Goal: Task Accomplishment & Management: Use online tool/utility

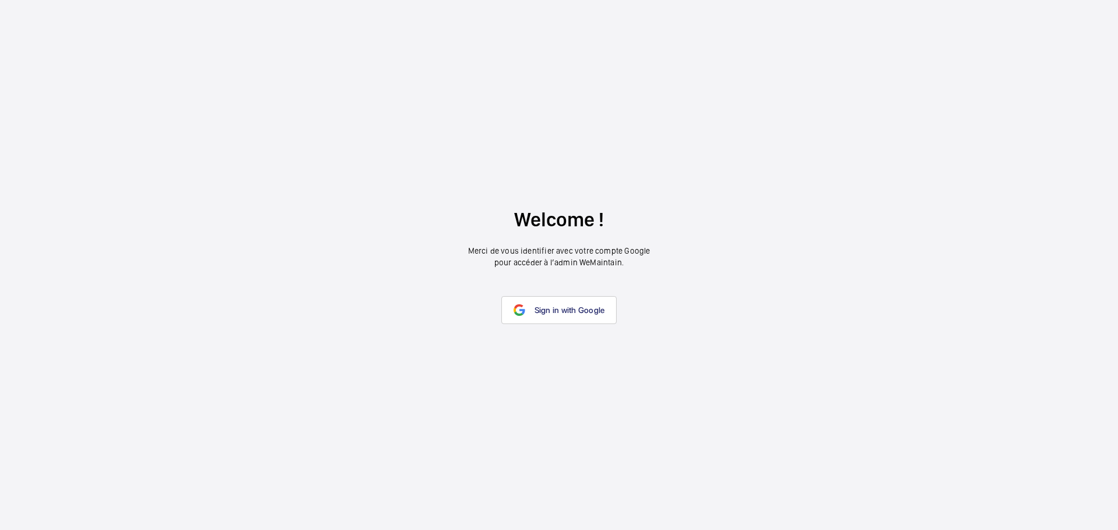
click at [546, 314] on span "Sign in with Google" at bounding box center [569, 310] width 70 height 9
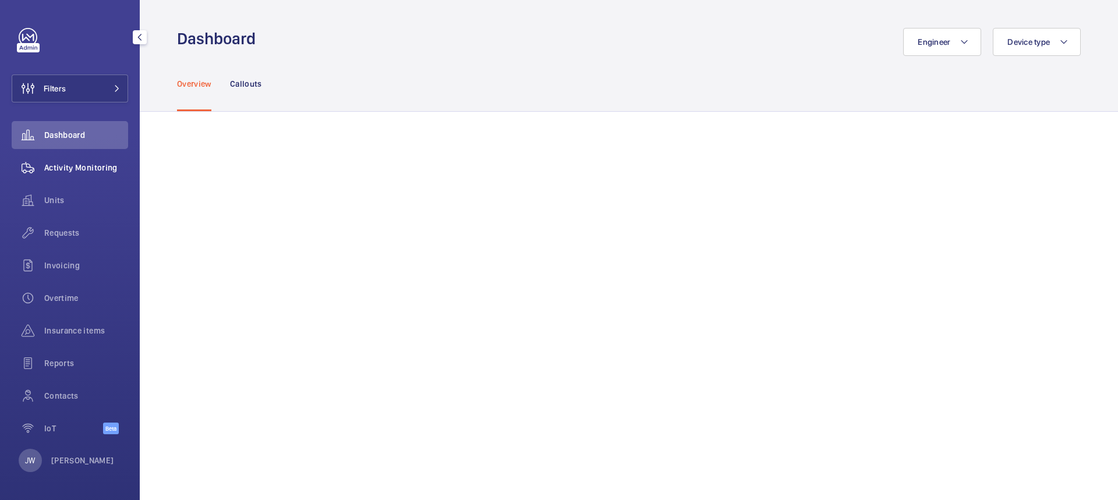
click at [84, 171] on span "Activity Monitoring" at bounding box center [86, 168] width 84 height 12
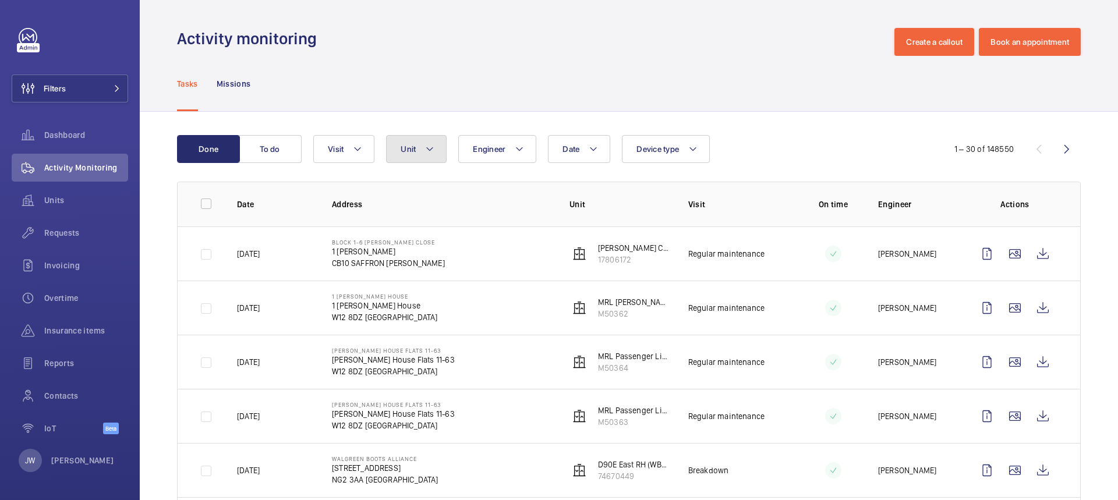
click at [437, 149] on button "Unit" at bounding box center [416, 149] width 61 height 28
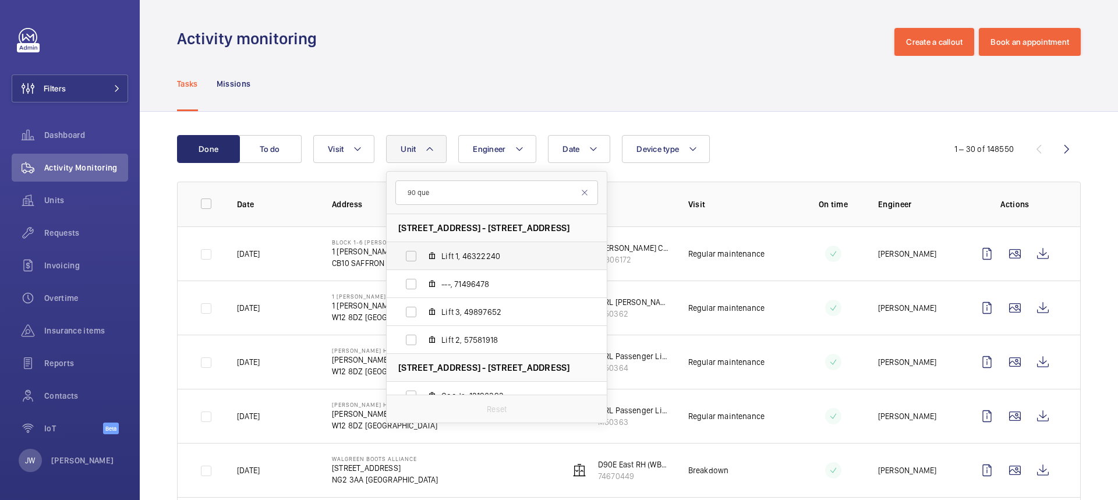
scroll to position [15, 0]
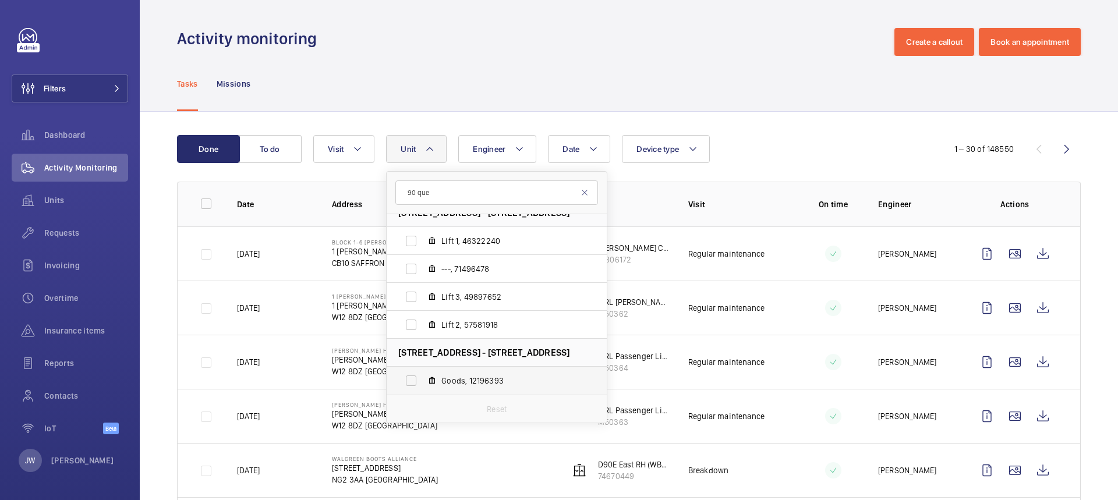
type input "90 que"
click at [477, 377] on span "Goods, 12196393" at bounding box center [508, 381] width 135 height 12
click at [423, 377] on input "Goods, 12196393" at bounding box center [410, 380] width 23 height 23
checkbox input "true"
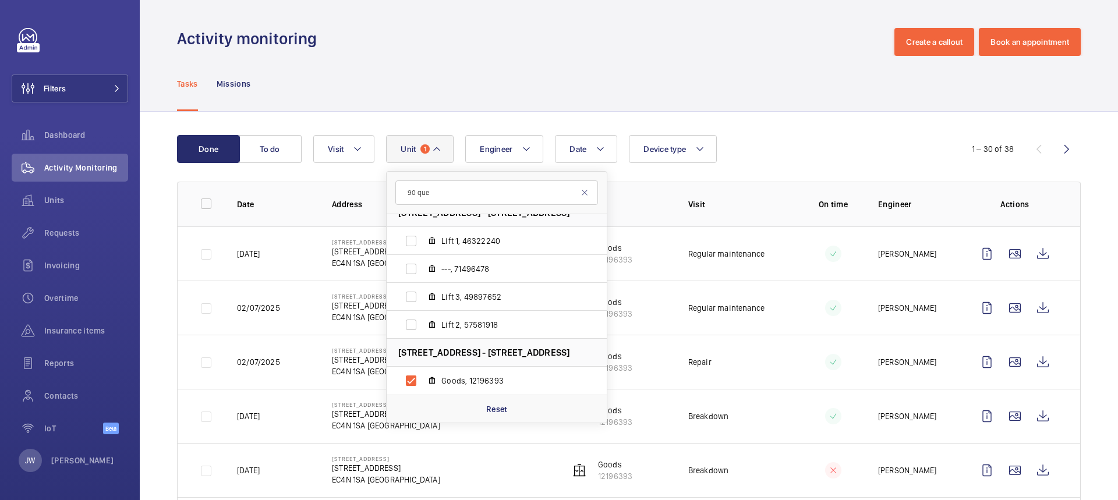
click at [656, 213] on th "Unit" at bounding box center [610, 204] width 119 height 45
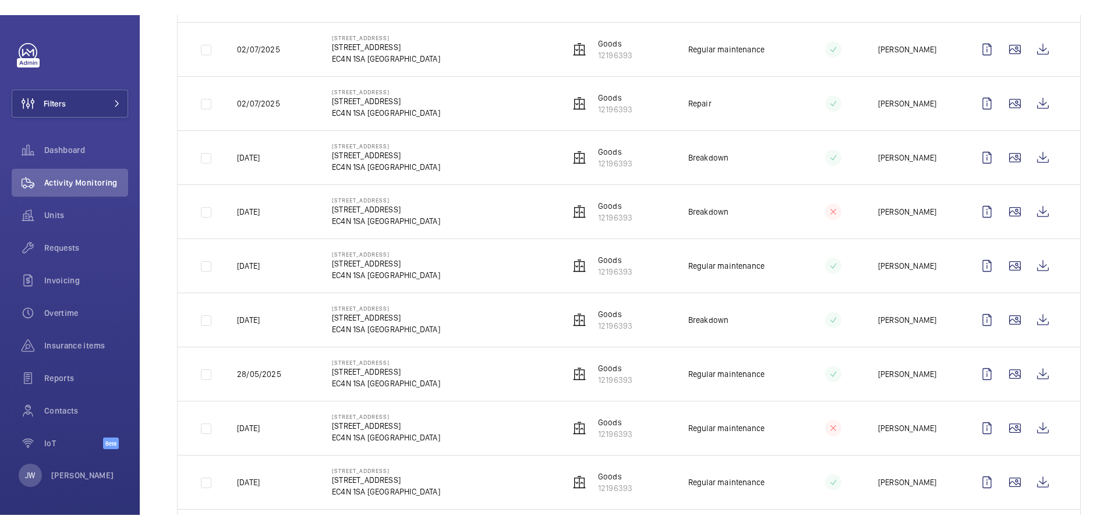
scroll to position [291, 0]
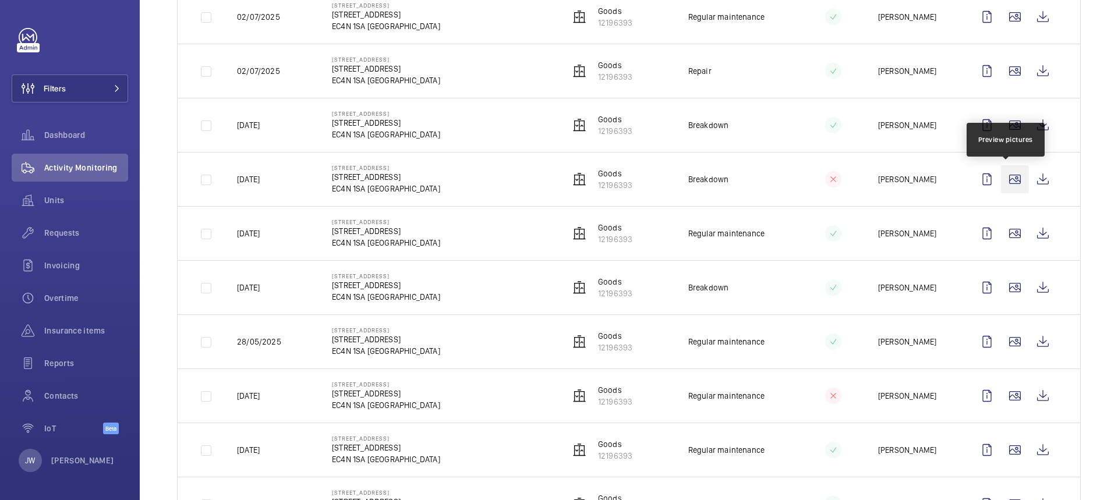
click at [1007, 178] on wm-front-icon-button at bounding box center [1015, 179] width 28 height 28
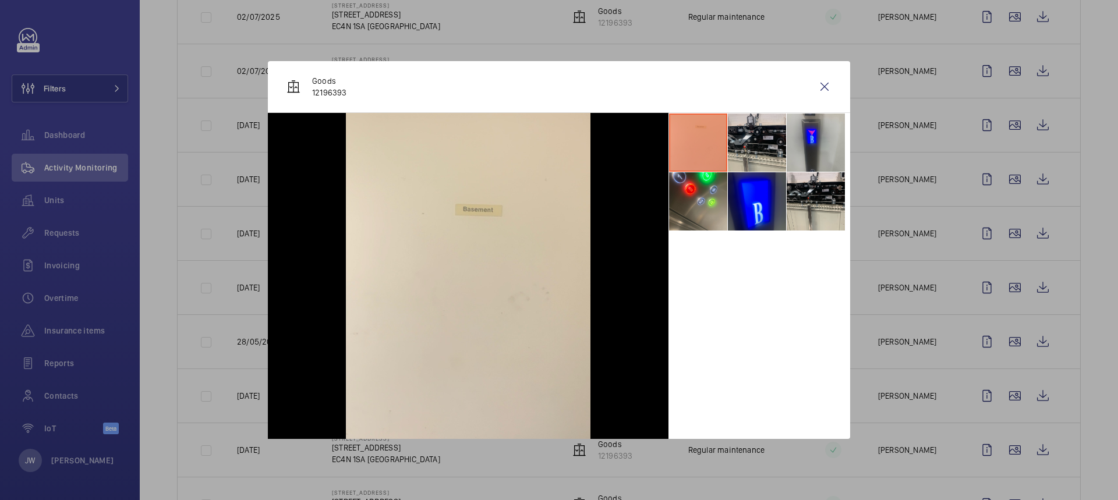
click at [762, 147] on li at bounding box center [757, 143] width 58 height 58
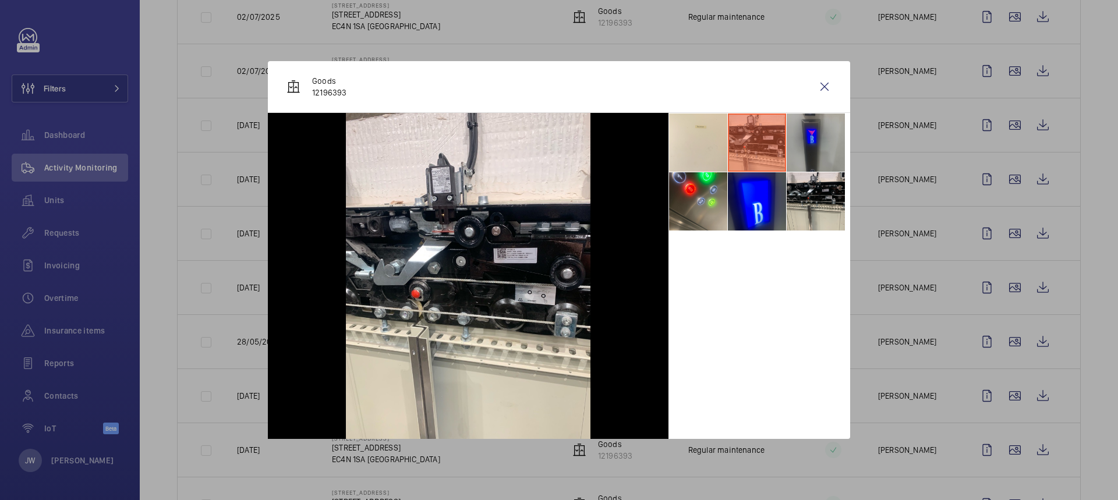
click at [799, 136] on li at bounding box center [816, 143] width 58 height 58
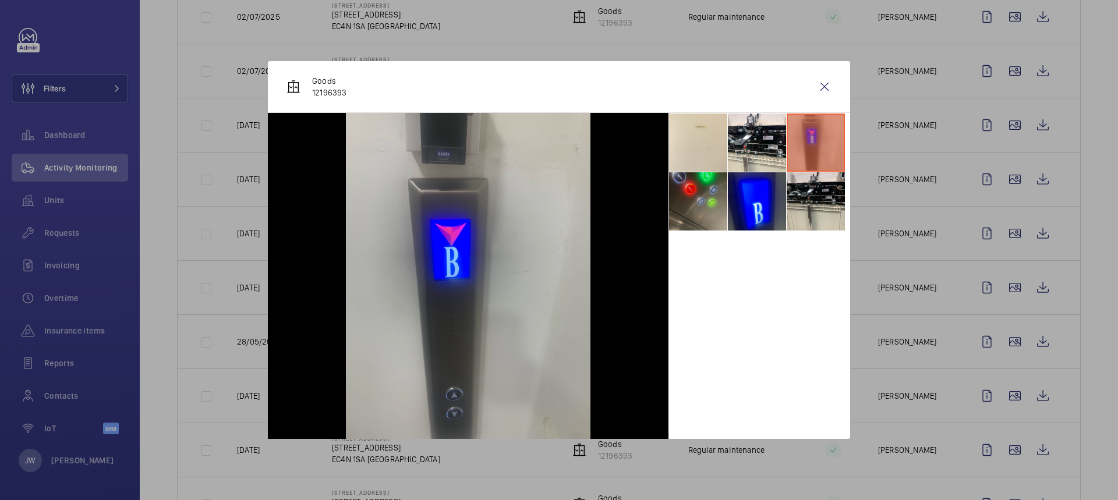
click at [710, 207] on li at bounding box center [698, 201] width 58 height 58
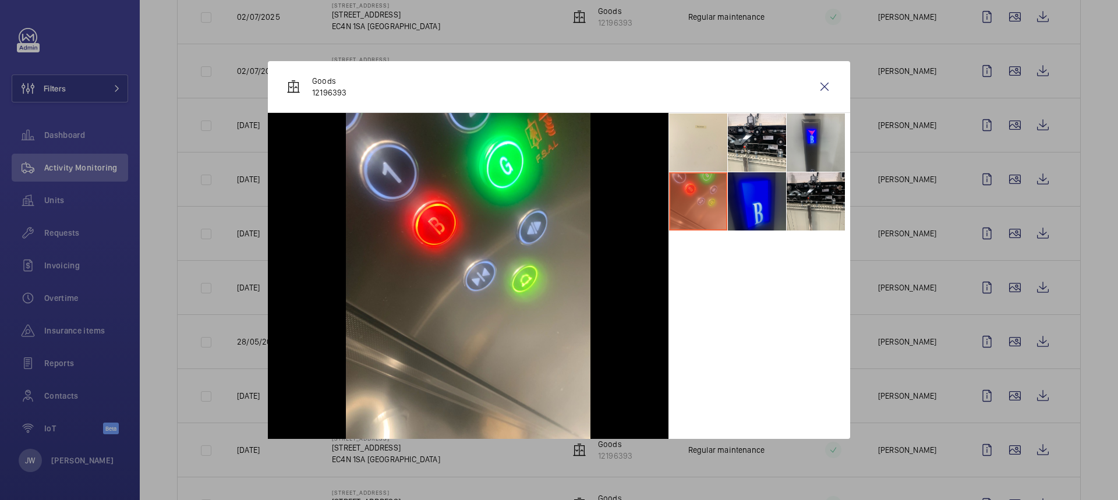
click at [754, 196] on li at bounding box center [757, 201] width 58 height 58
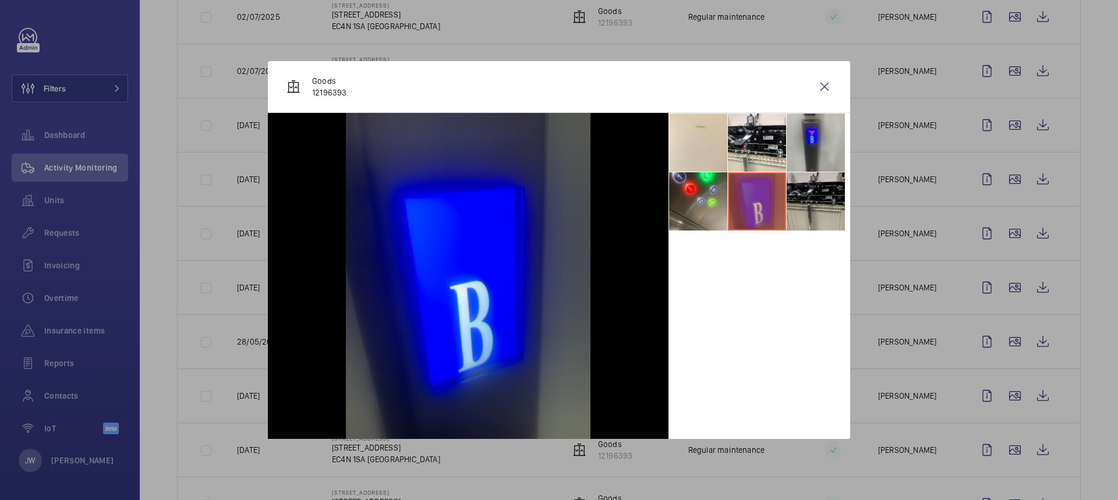
click at [787, 200] on li at bounding box center [816, 201] width 58 height 58
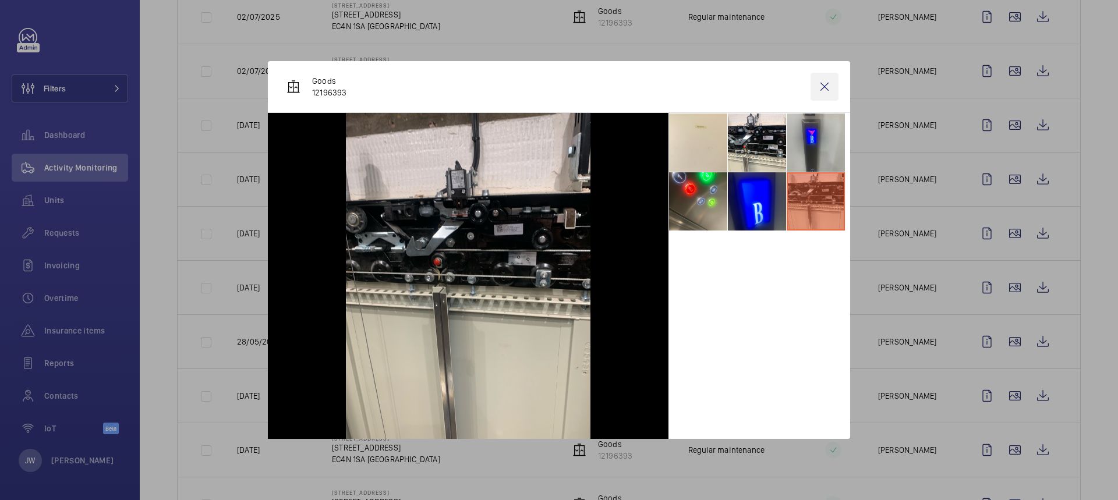
click at [833, 90] on wm-front-icon-button at bounding box center [824, 87] width 28 height 28
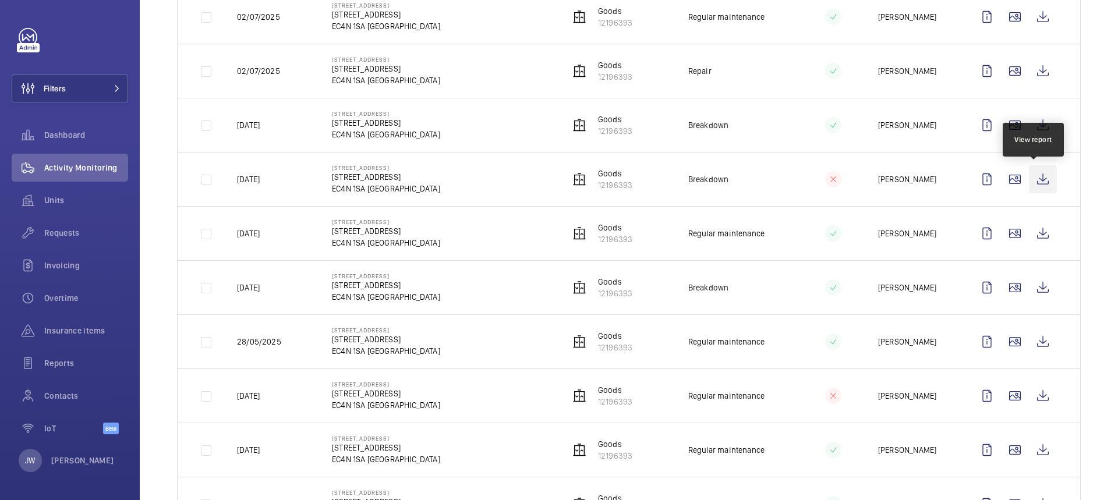
click at [1033, 181] on wm-front-icon-button at bounding box center [1043, 179] width 28 height 28
